Goal: Transaction & Acquisition: Purchase product/service

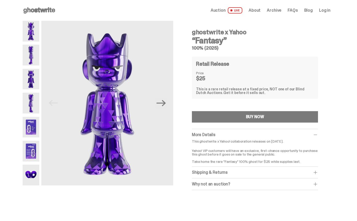
click at [32, 33] on img at bounding box center [31, 31] width 17 height 21
click at [32, 51] on img at bounding box center [31, 55] width 17 height 21
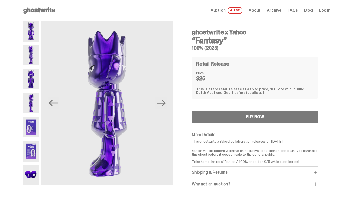
click at [31, 65] on img at bounding box center [31, 55] width 17 height 21
click at [32, 80] on img at bounding box center [31, 79] width 17 height 21
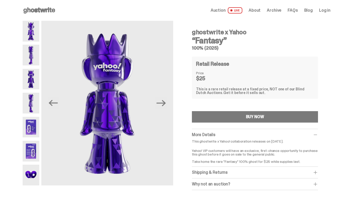
click at [33, 104] on img at bounding box center [31, 103] width 17 height 21
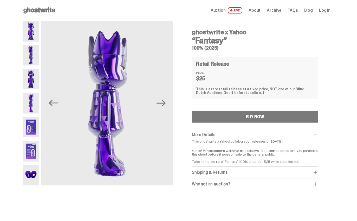
click at [32, 122] on img at bounding box center [31, 127] width 17 height 21
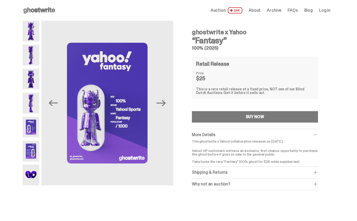
click at [31, 151] on img at bounding box center [31, 151] width 17 height 21
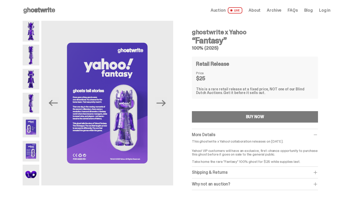
click at [30, 174] on img at bounding box center [31, 175] width 17 height 21
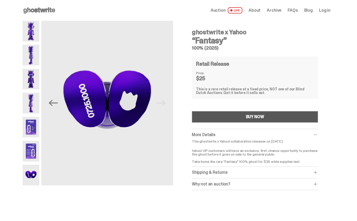
click at [256, 116] on div "BUY NOW" at bounding box center [255, 117] width 18 height 4
